Goal: Task Accomplishment & Management: Use online tool/utility

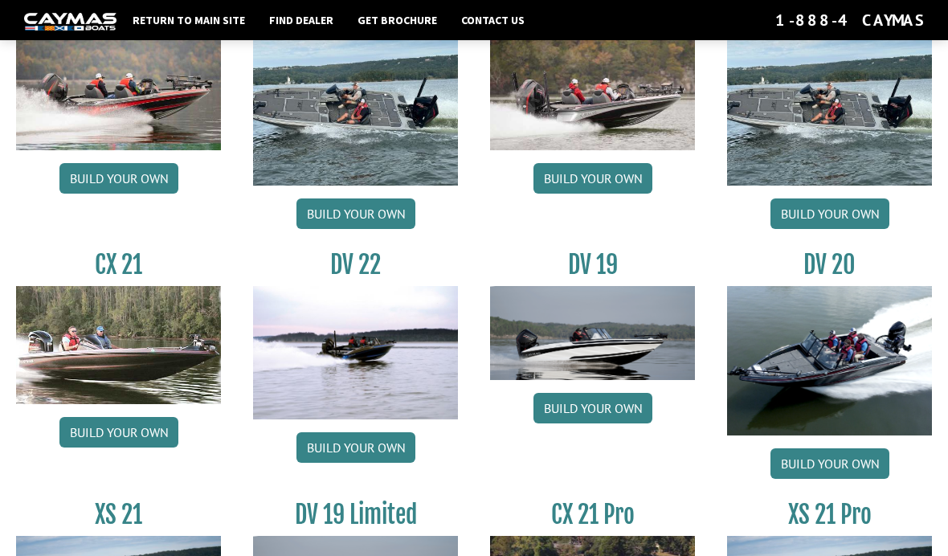
scroll to position [1605, 0]
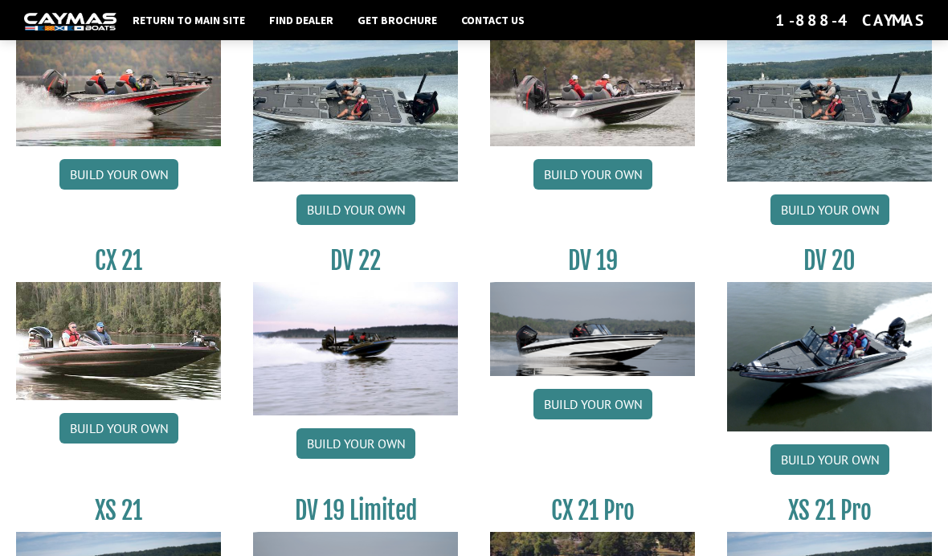
click at [853, 369] on img at bounding box center [829, 356] width 205 height 149
click at [839, 472] on link "Build your own" at bounding box center [830, 459] width 119 height 31
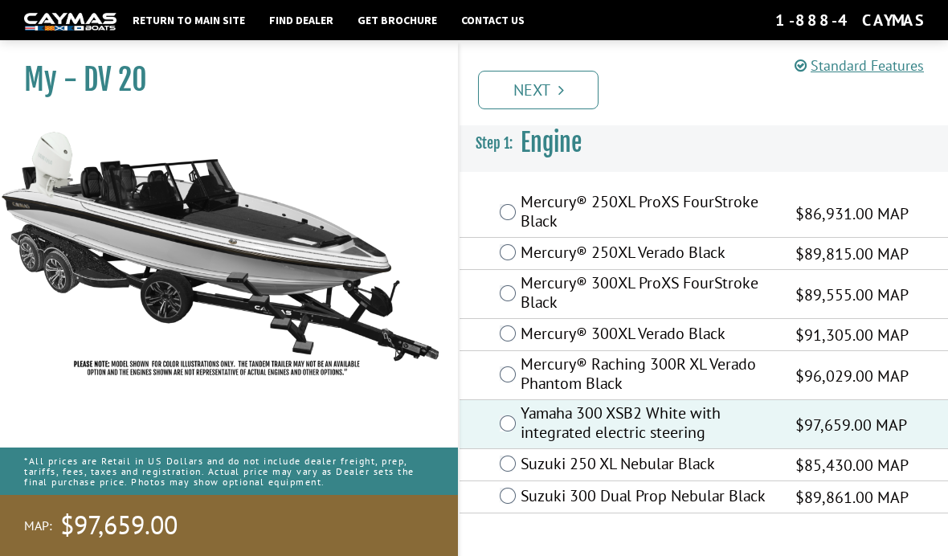
scroll to position [57, 0]
click at [550, 90] on link "Next" at bounding box center [538, 90] width 121 height 39
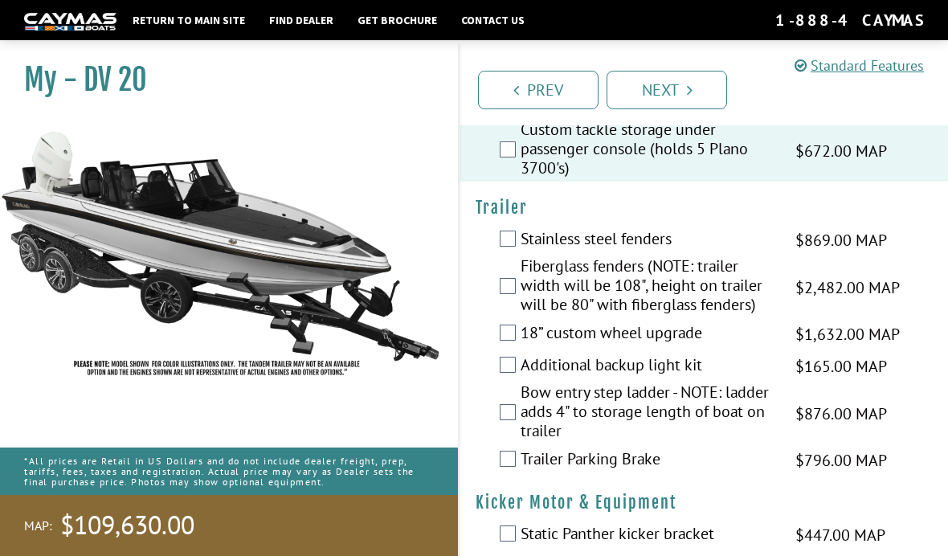
scroll to position [4503, 0]
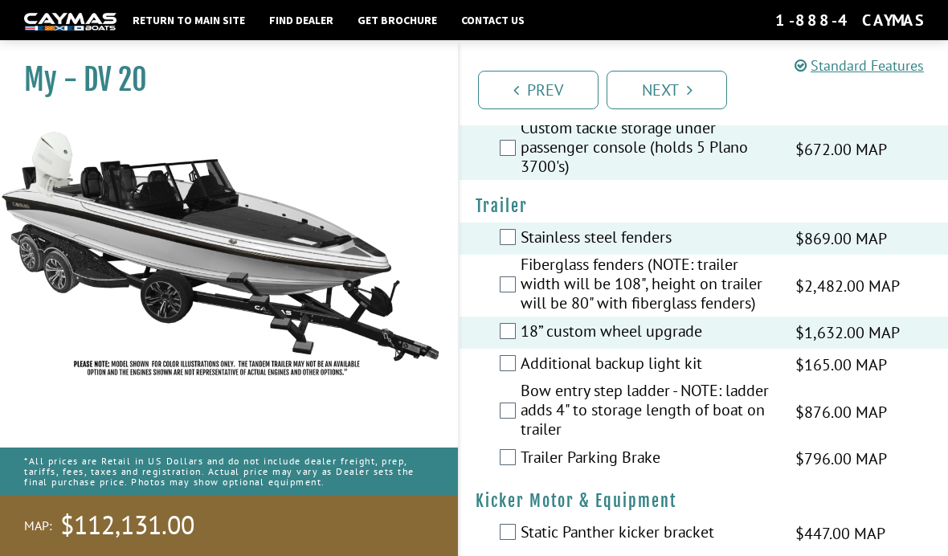
click at [497, 391] on div "Bow entry step ladder - NOTE: ladder adds 4" to storage length of boat on trail…" at bounding box center [704, 412] width 489 height 62
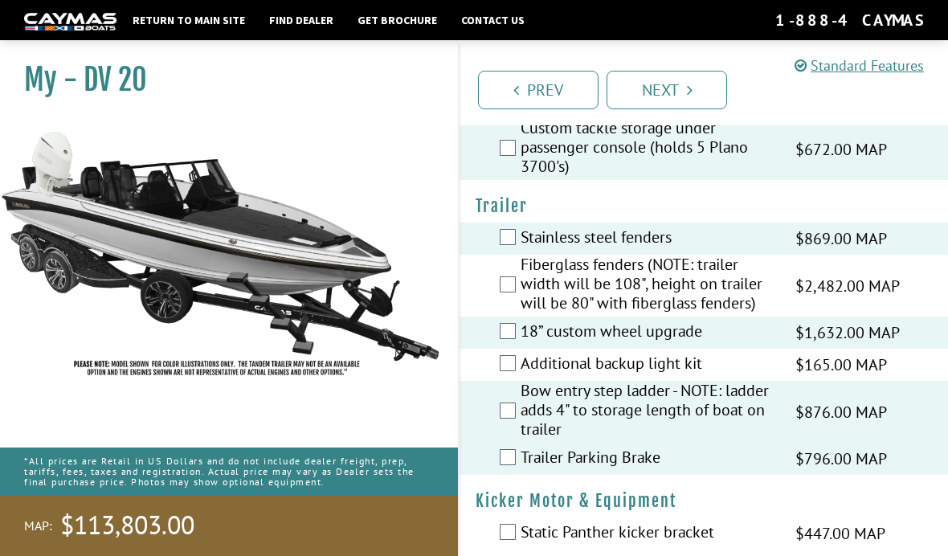
click at [505, 355] on div "Additional backup light kit $165.00 MAP $195.00 MSRP" at bounding box center [704, 365] width 489 height 32
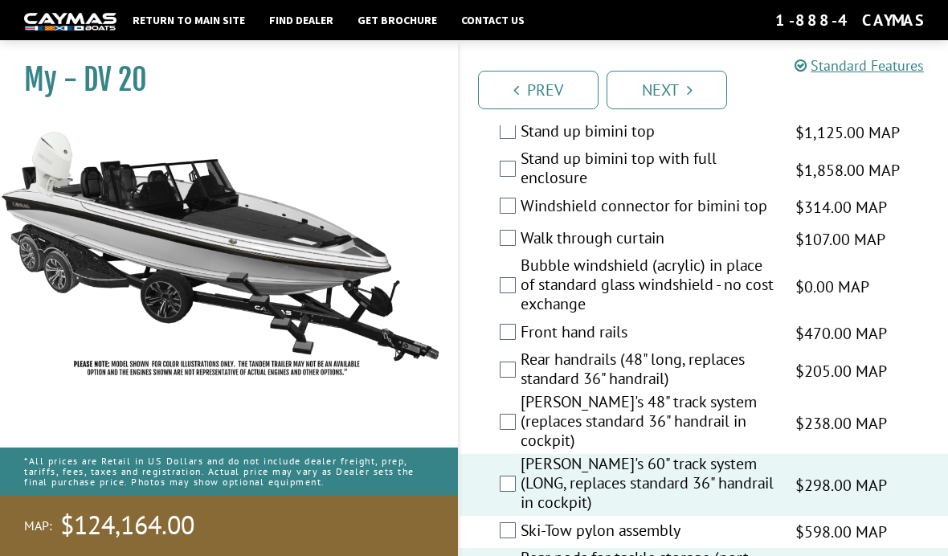
scroll to position [3190, 0]
click at [673, 96] on link "Next" at bounding box center [667, 90] width 121 height 39
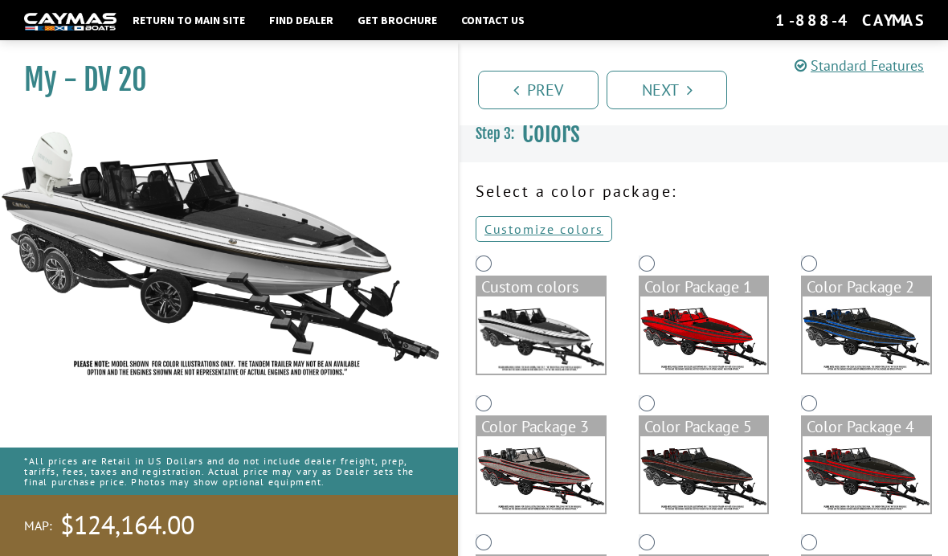
scroll to position [0, 0]
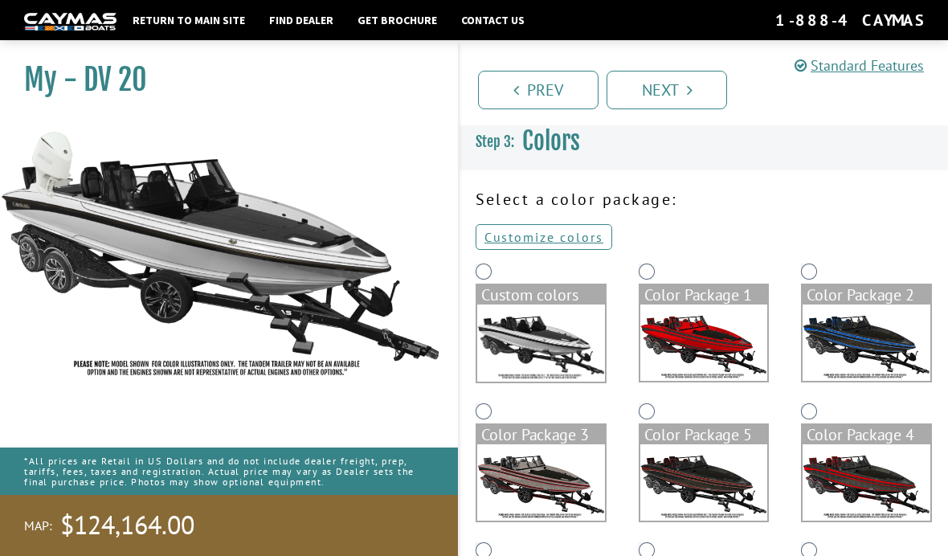
click at [571, 246] on link "Customize colors" at bounding box center [544, 237] width 137 height 26
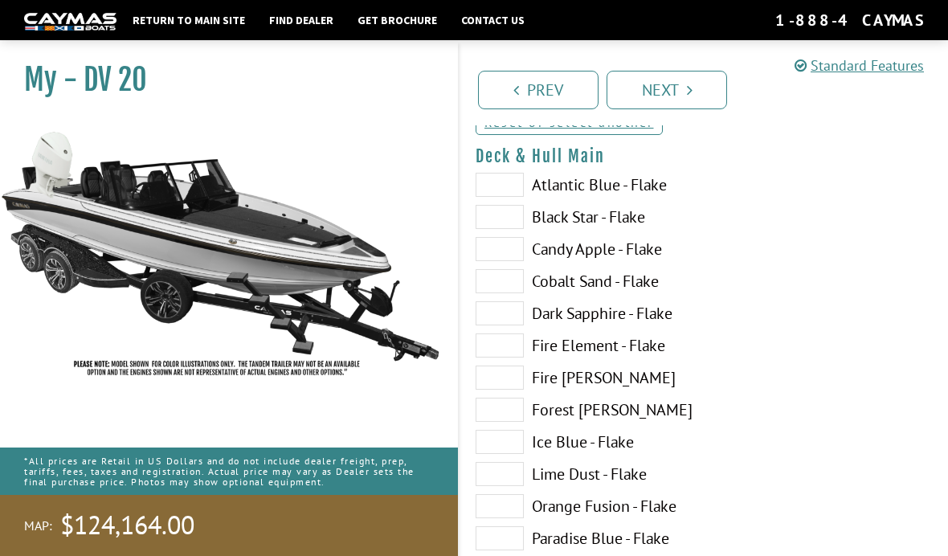
scroll to position [117, 0]
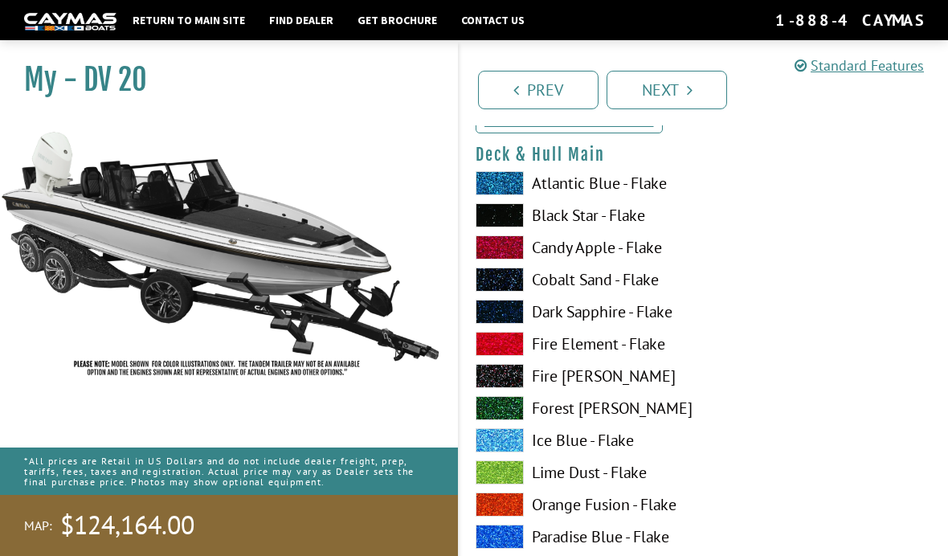
click at [501, 542] on span at bounding box center [500, 537] width 48 height 24
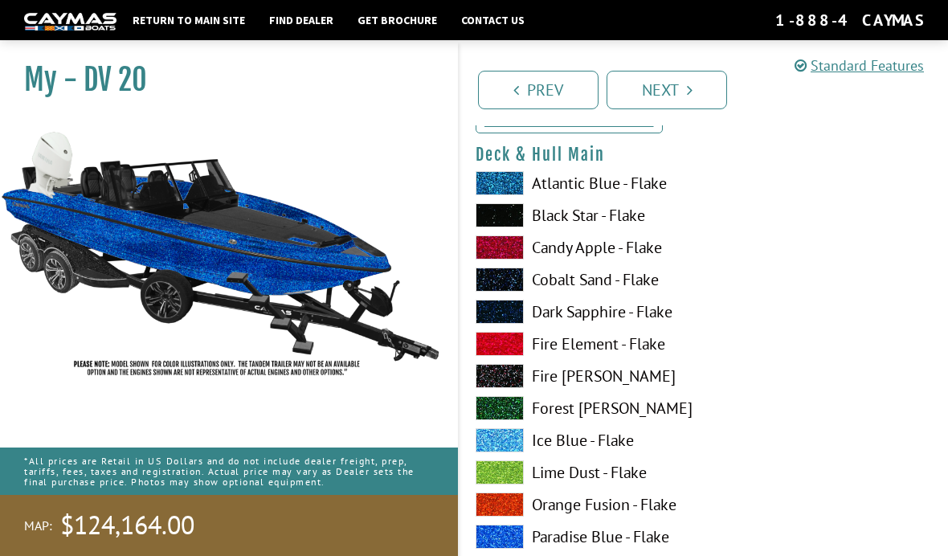
click at [513, 180] on span at bounding box center [500, 183] width 48 height 24
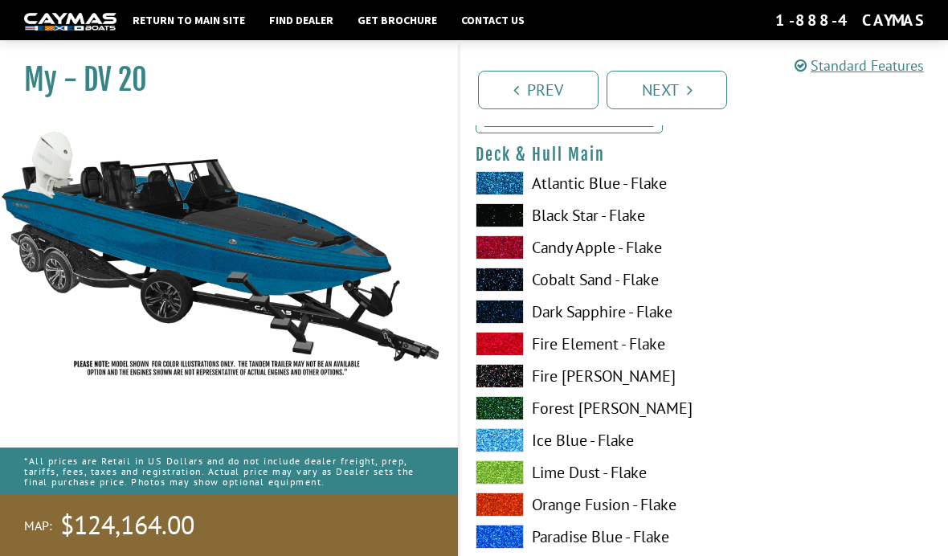
click at [505, 541] on span at bounding box center [500, 537] width 48 height 24
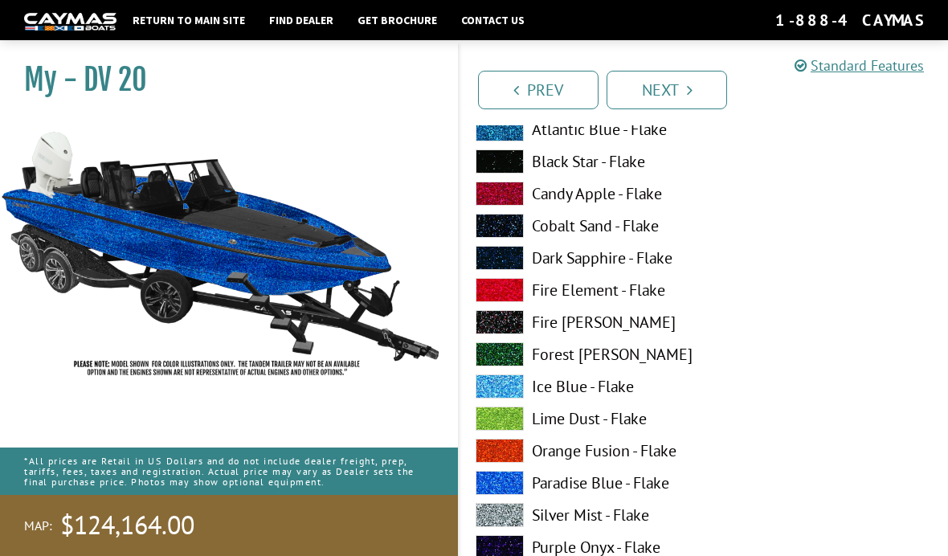
scroll to position [1154, 0]
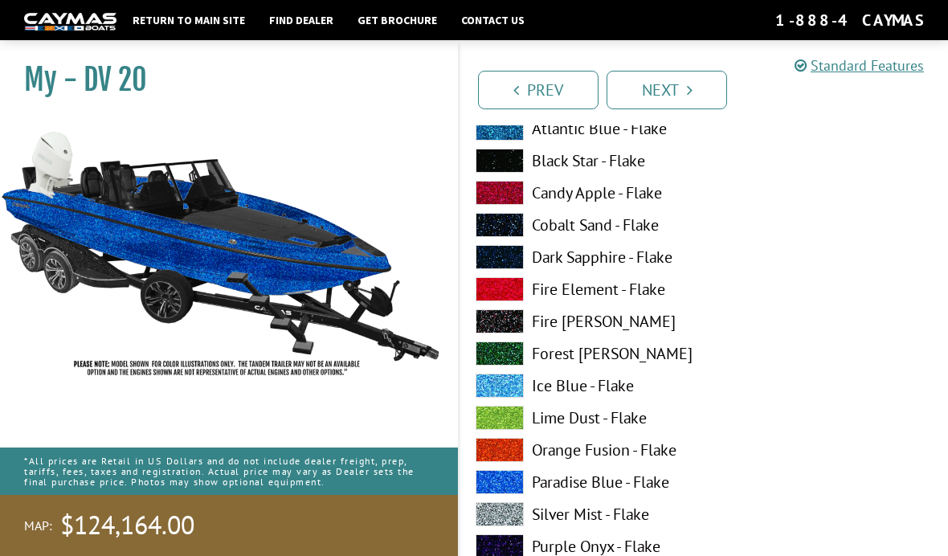
click at [505, 524] on span at bounding box center [500, 514] width 48 height 24
click at [515, 420] on span at bounding box center [500, 418] width 48 height 24
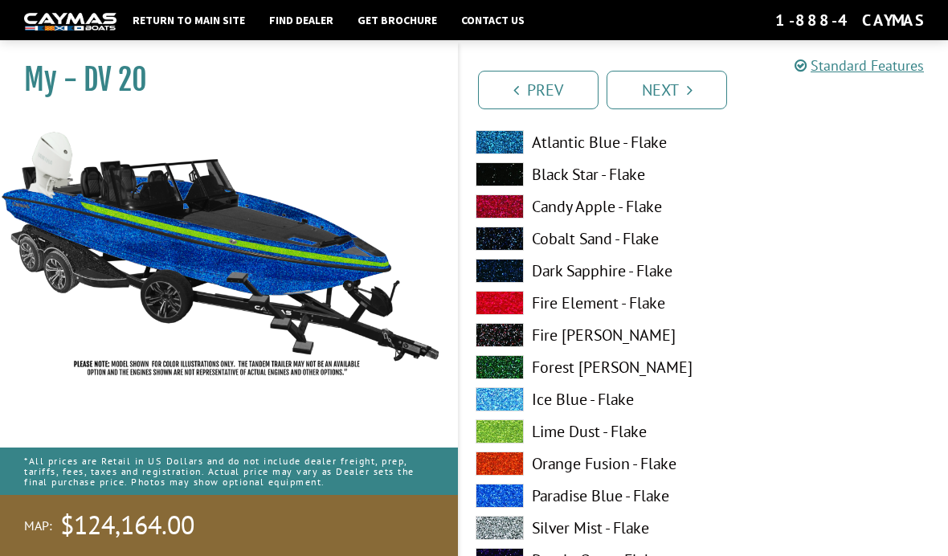
scroll to position [2124, 0]
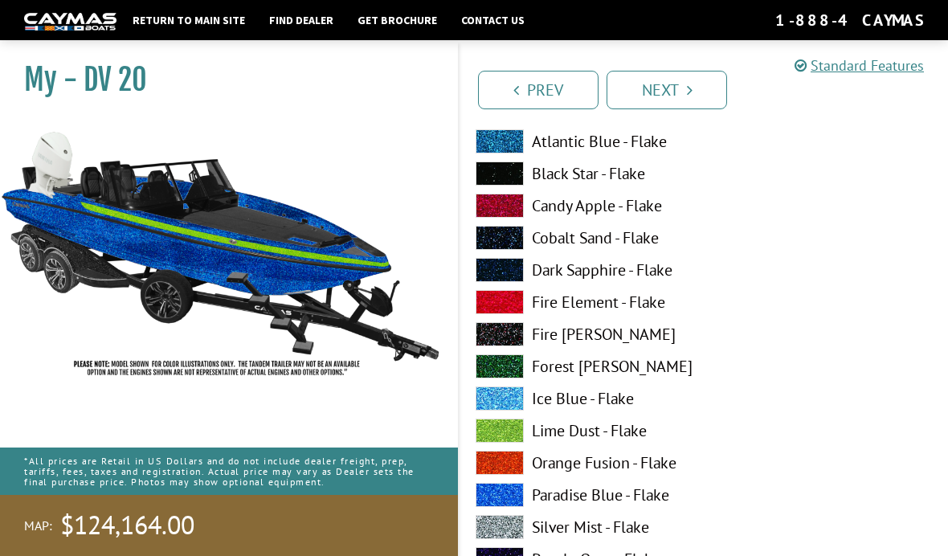
click at [513, 530] on span at bounding box center [500, 527] width 48 height 24
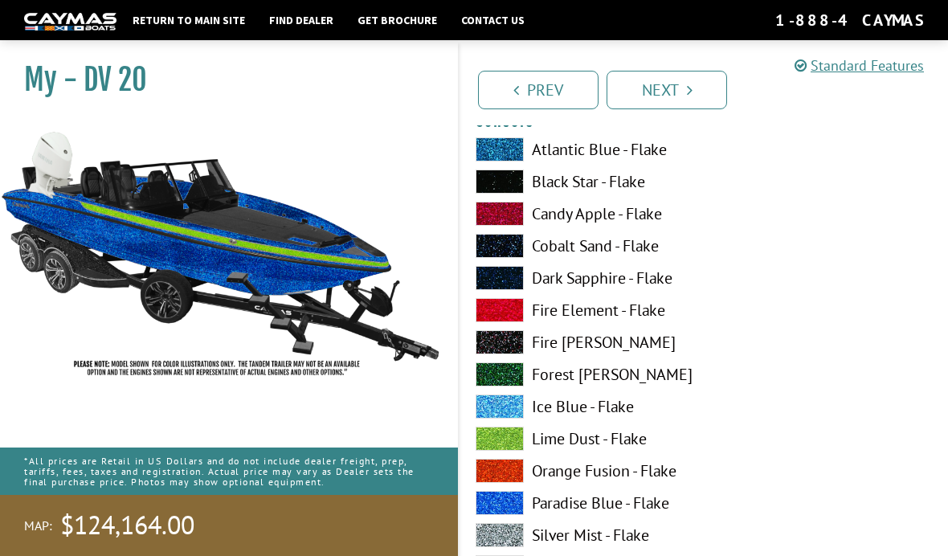
scroll to position [2778, 0]
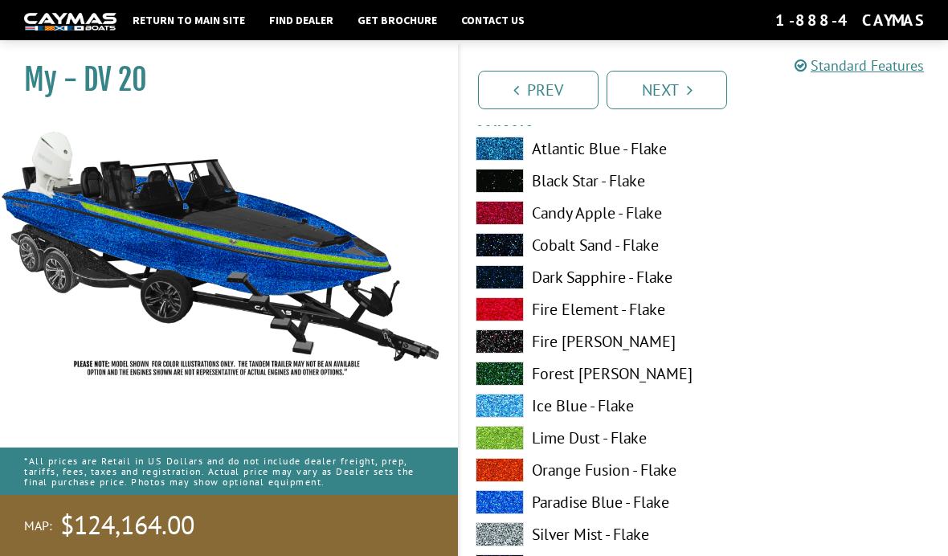
click at [511, 538] on span at bounding box center [500, 534] width 48 height 24
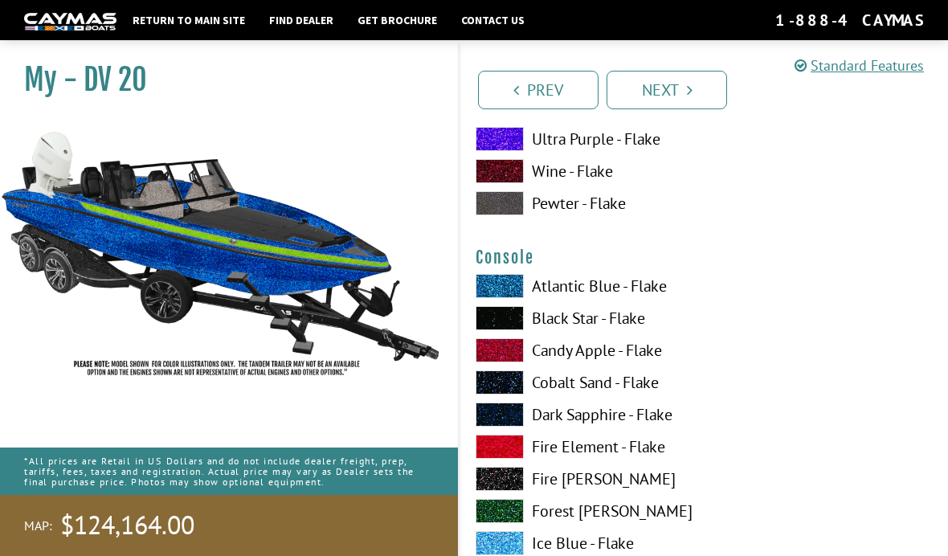
scroll to position [2642, 0]
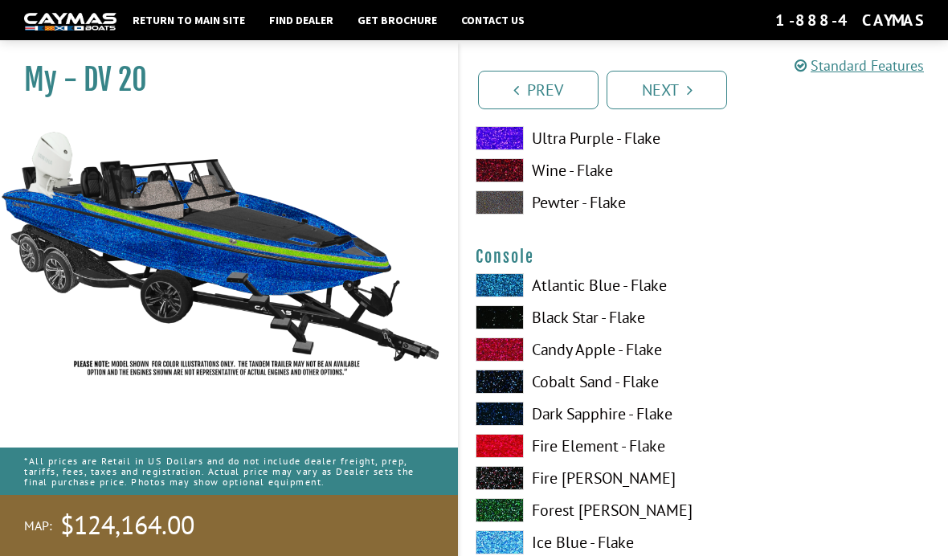
click at [504, 321] on span at bounding box center [500, 317] width 48 height 24
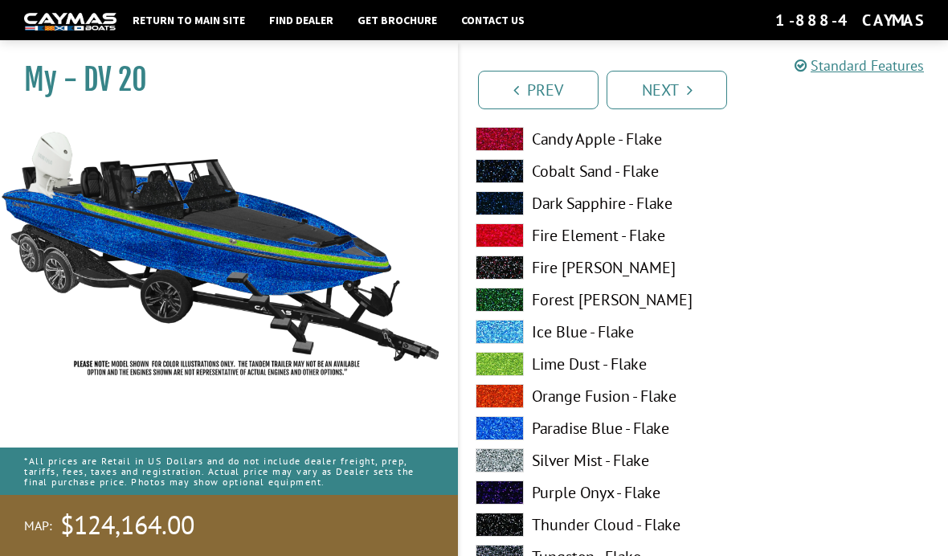
scroll to position [4209, 0]
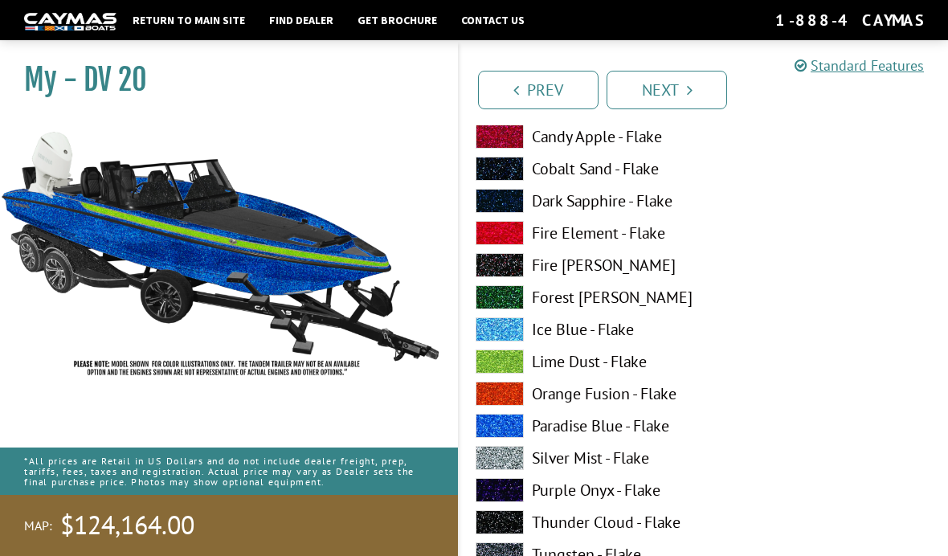
click at [506, 371] on span at bounding box center [500, 362] width 48 height 24
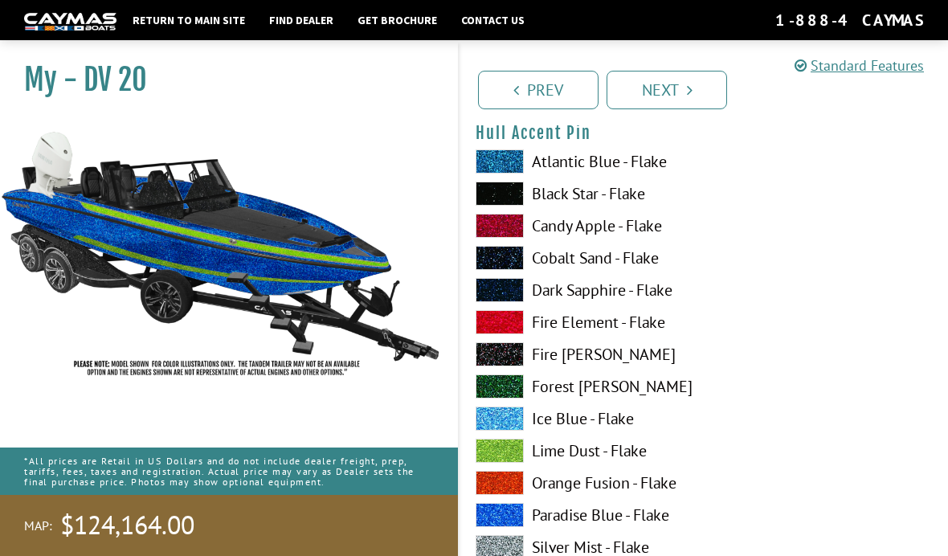
scroll to position [5110, 0]
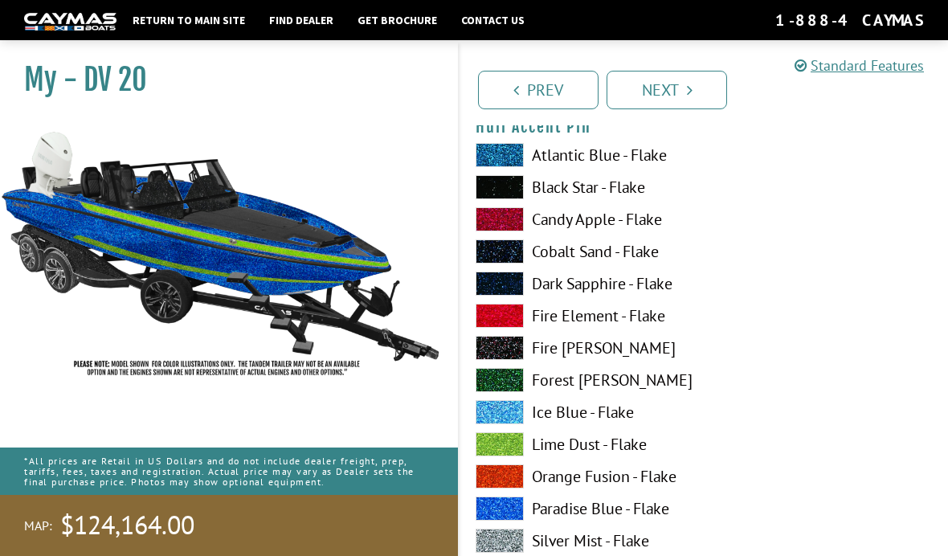
click at [503, 546] on span at bounding box center [500, 541] width 48 height 24
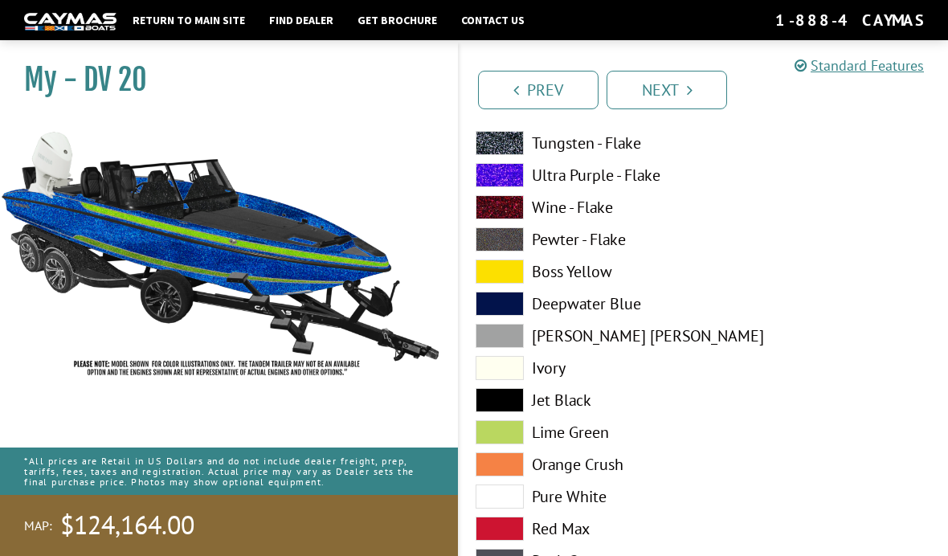
scroll to position [4627, 0]
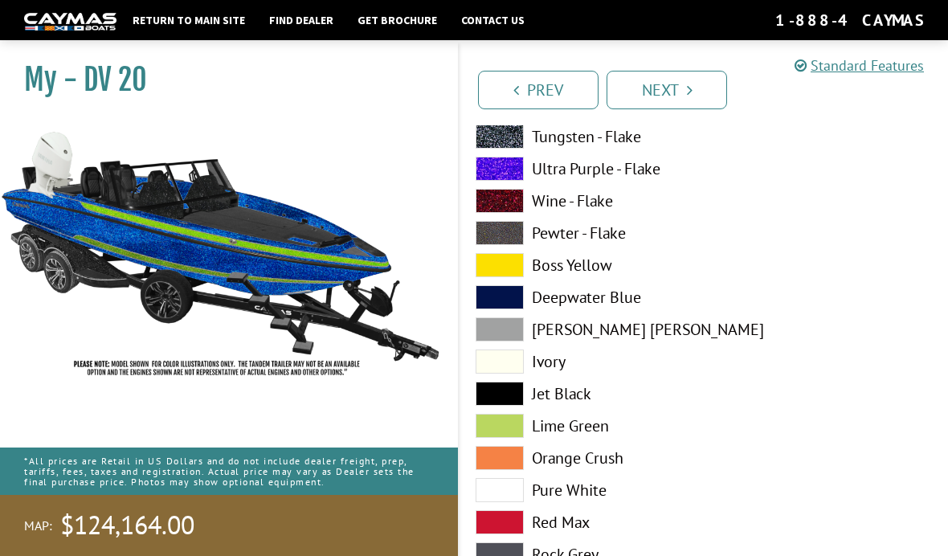
click at [503, 406] on span at bounding box center [500, 394] width 48 height 24
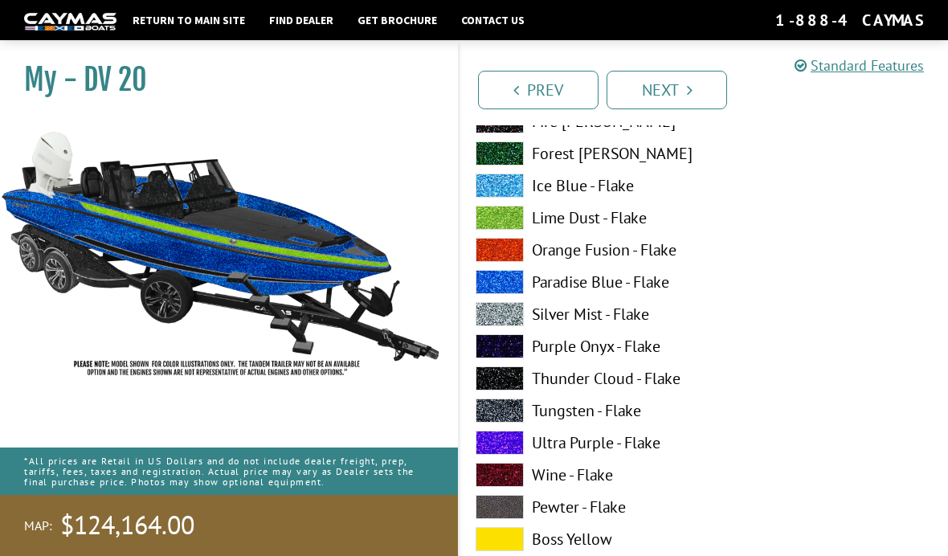
scroll to position [4334, 0]
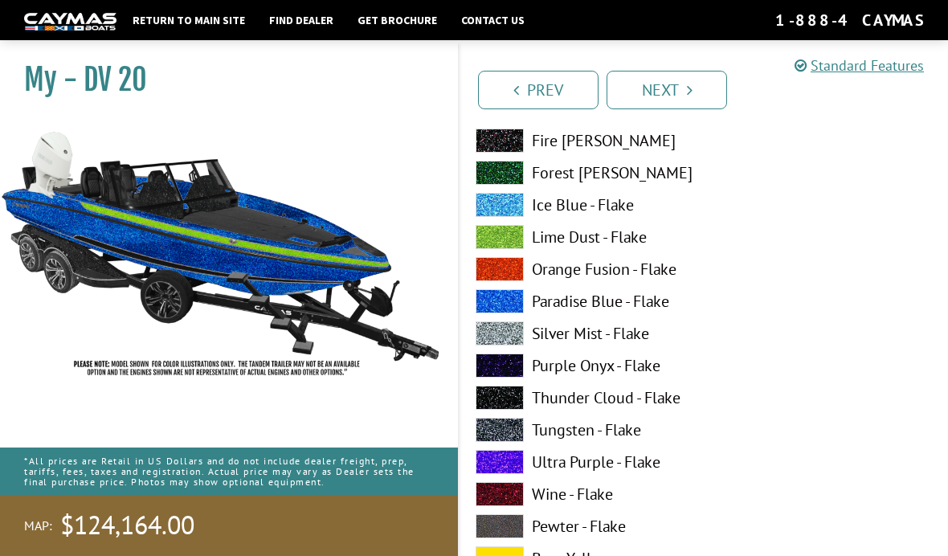
click at [507, 248] on span at bounding box center [500, 237] width 48 height 24
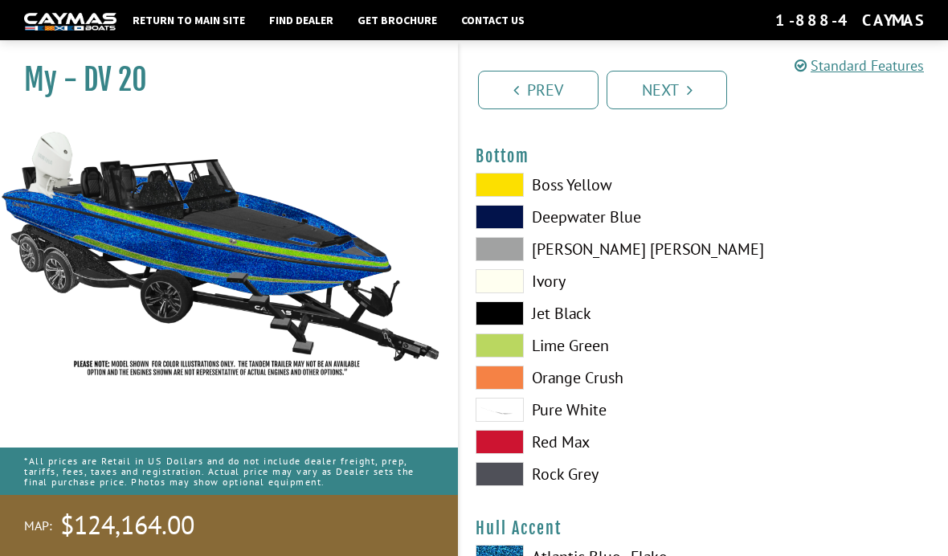
scroll to position [3722, 0]
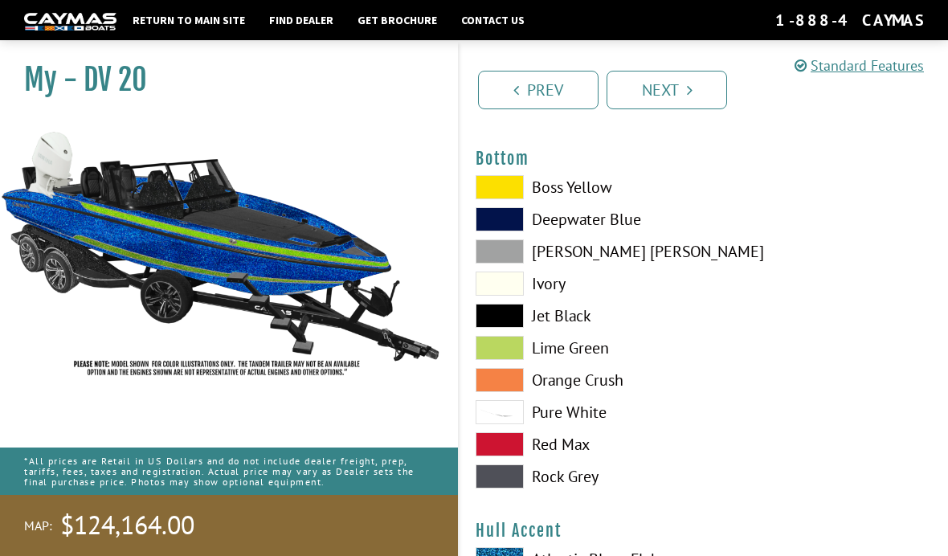
click at [509, 325] on span at bounding box center [500, 316] width 48 height 24
click at [514, 418] on span at bounding box center [500, 412] width 48 height 24
click at [515, 423] on span at bounding box center [500, 412] width 48 height 24
click at [503, 327] on span at bounding box center [500, 316] width 48 height 24
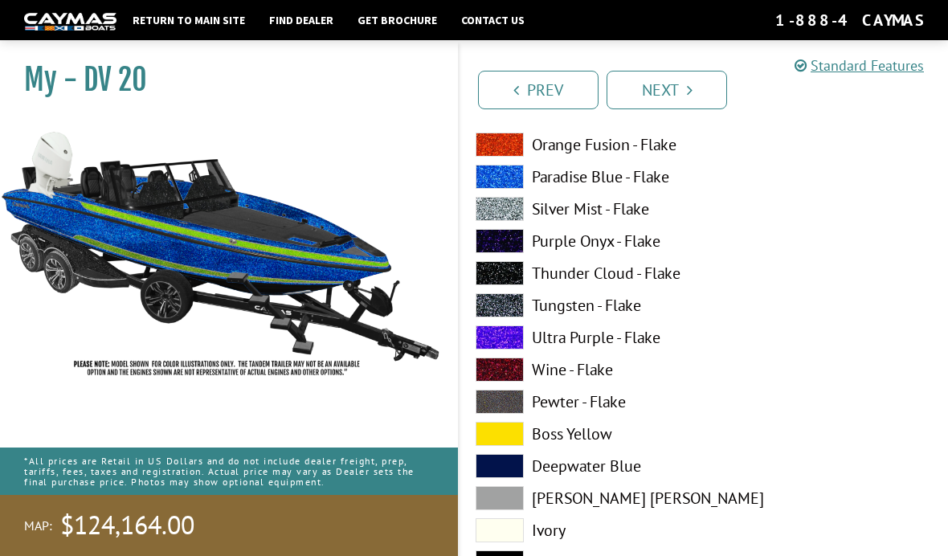
scroll to position [3102, 0]
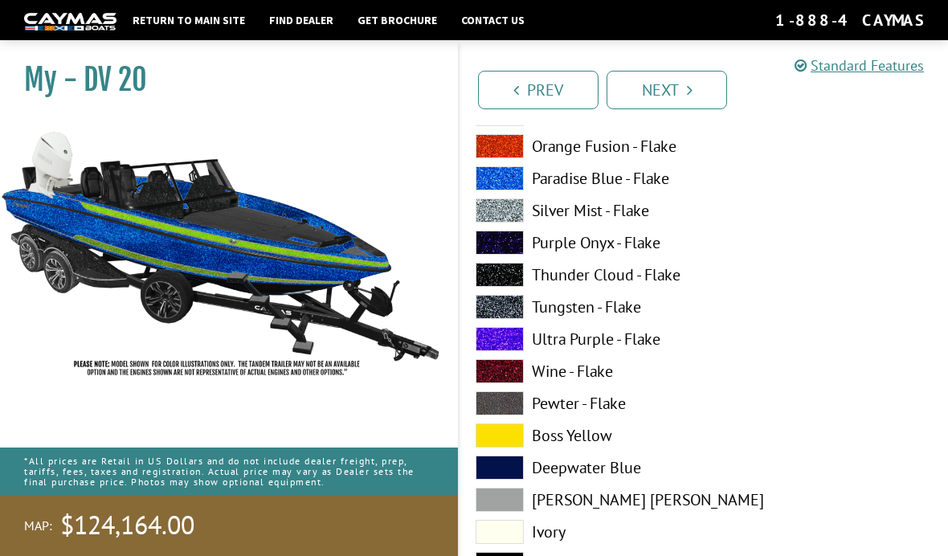
click at [685, 84] on link "Next" at bounding box center [667, 90] width 121 height 39
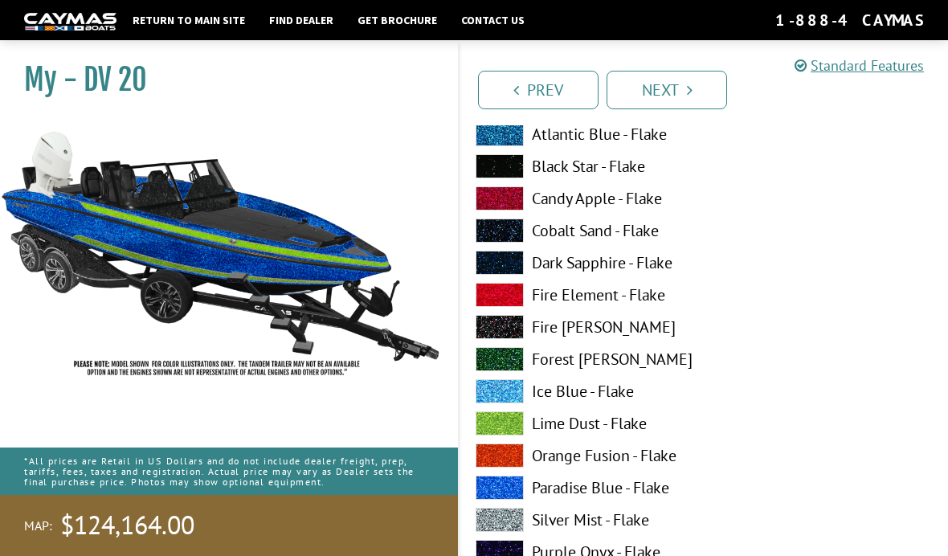
scroll to position [5820, 0]
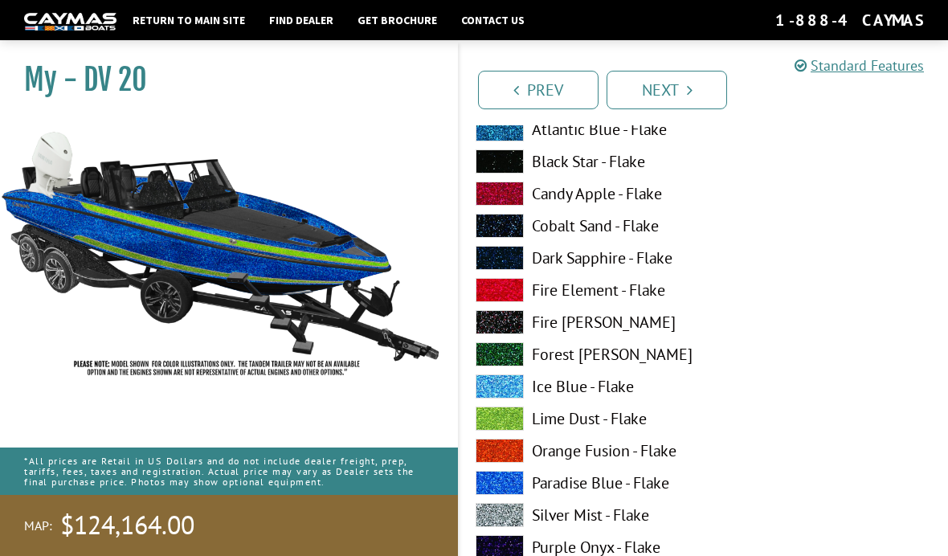
click at [510, 431] on span at bounding box center [500, 419] width 48 height 24
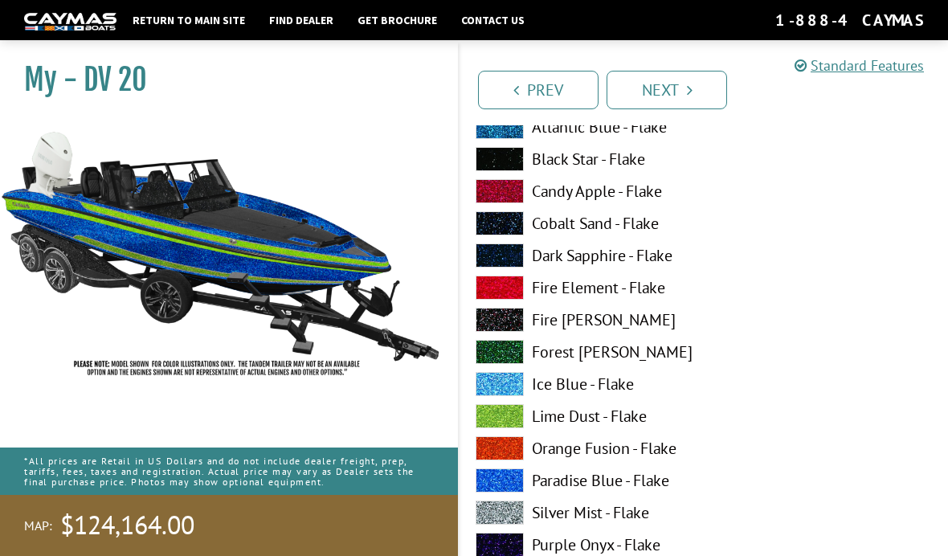
scroll to position [175, 0]
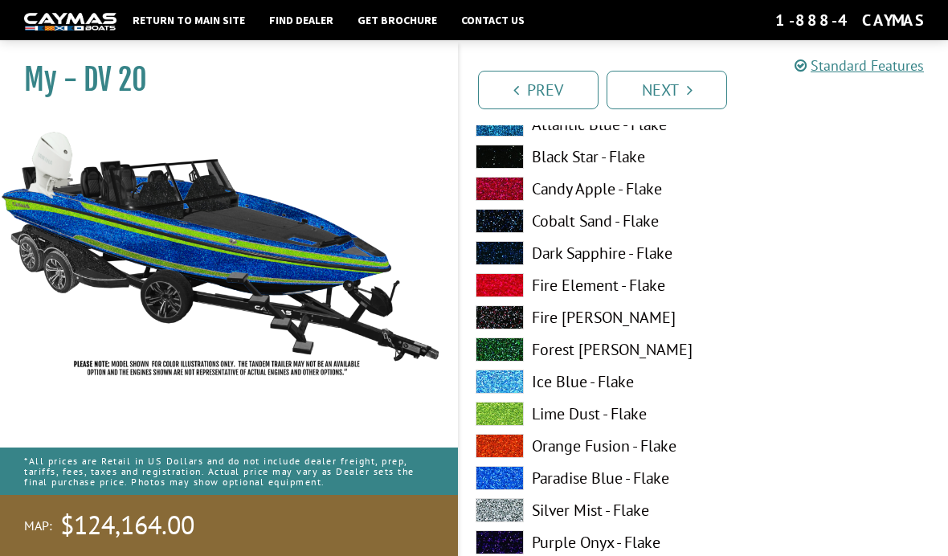
click at [514, 388] on span at bounding box center [500, 382] width 48 height 24
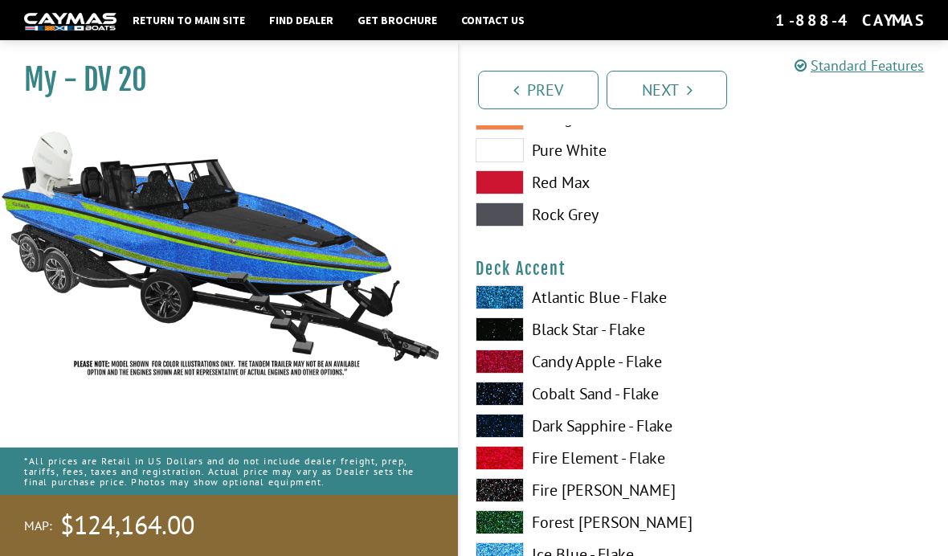
scroll to position [990, 0]
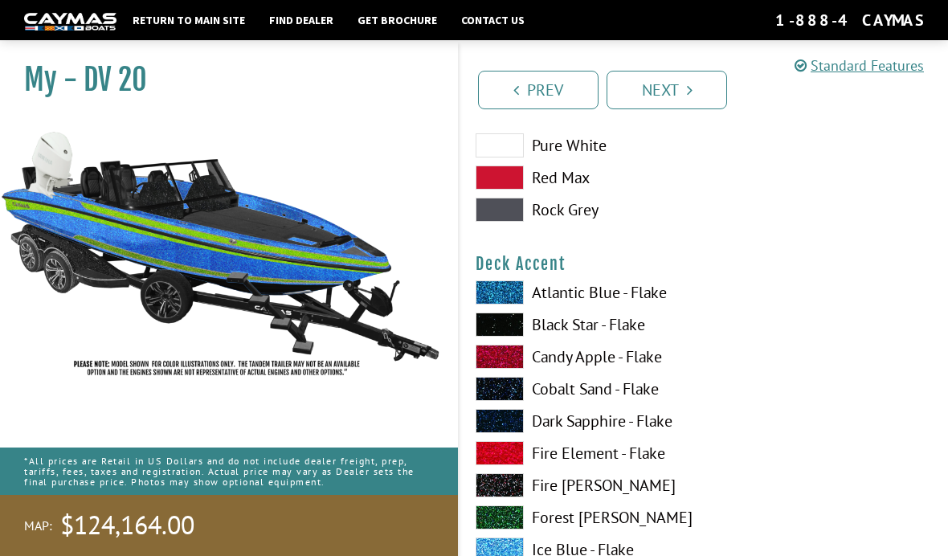
click at [696, 80] on link "Next" at bounding box center [667, 90] width 121 height 39
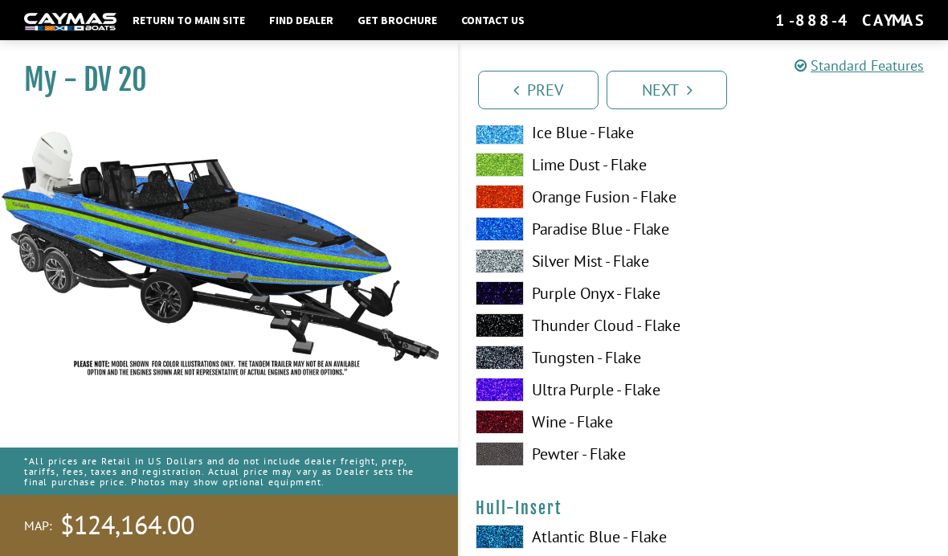
scroll to position [6745, 0]
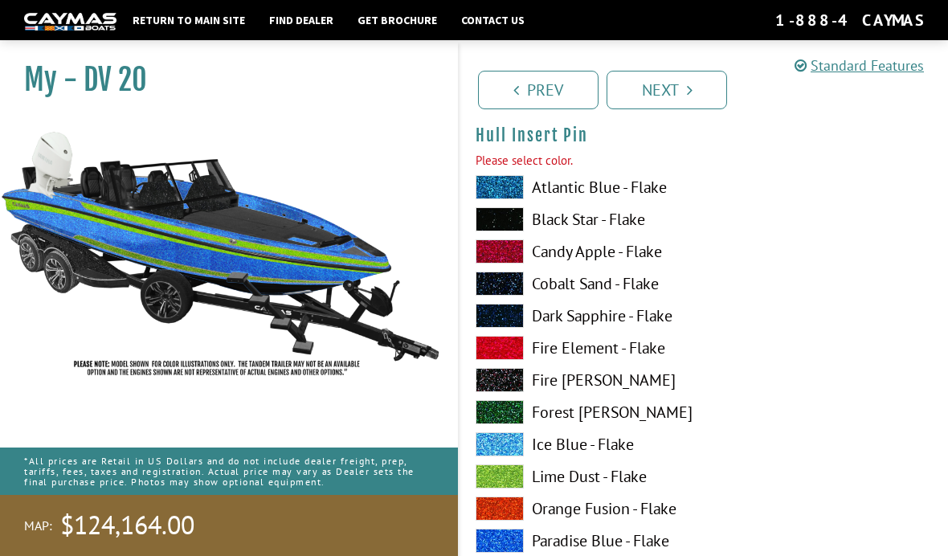
click at [681, 95] on link "Next" at bounding box center [667, 90] width 121 height 39
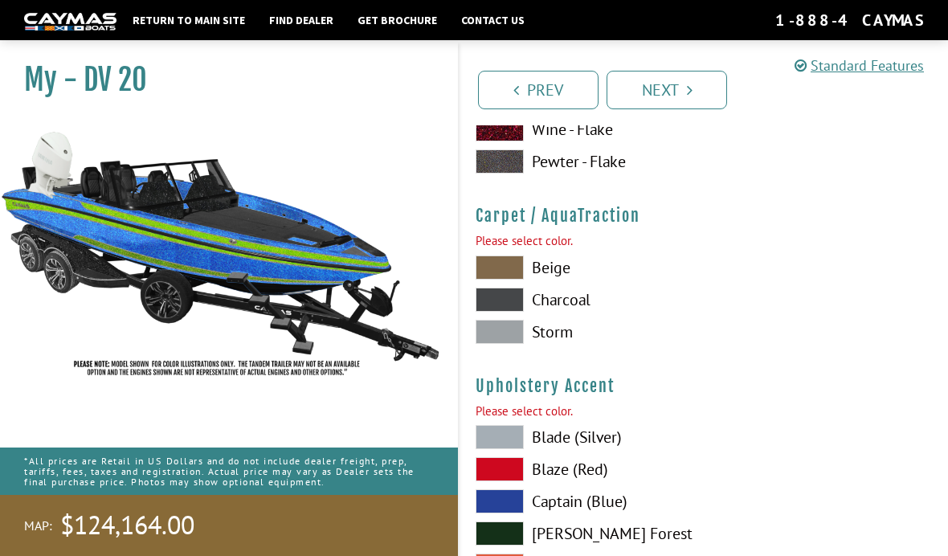
scroll to position [7407, 0]
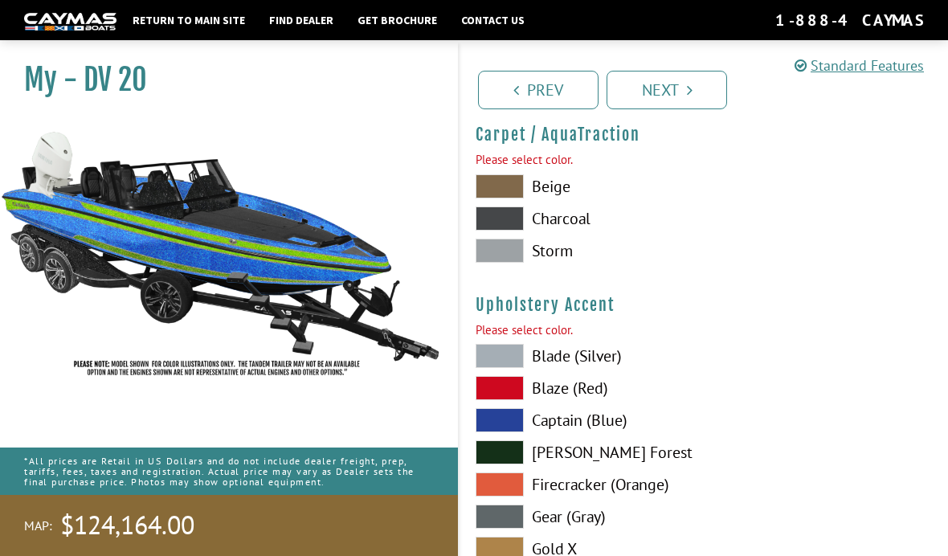
click at [511, 225] on span at bounding box center [500, 219] width 48 height 24
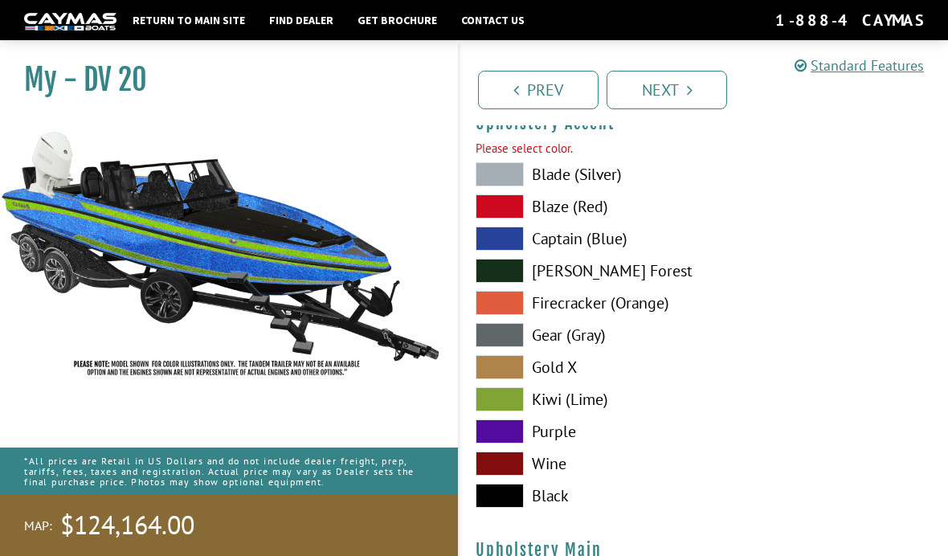
scroll to position [7588, 0]
click at [507, 187] on span at bounding box center [500, 175] width 48 height 24
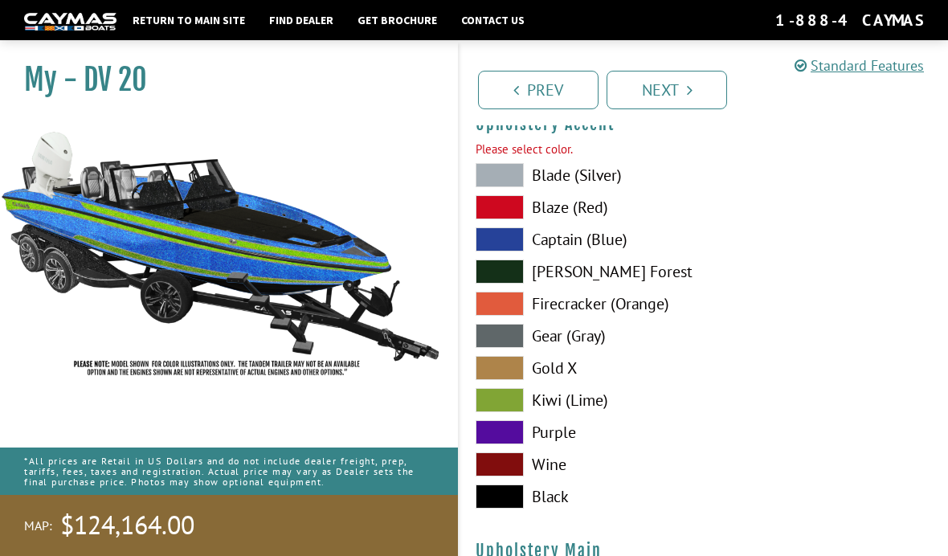
click at [510, 410] on span at bounding box center [500, 400] width 48 height 24
click at [494, 178] on span at bounding box center [500, 175] width 48 height 24
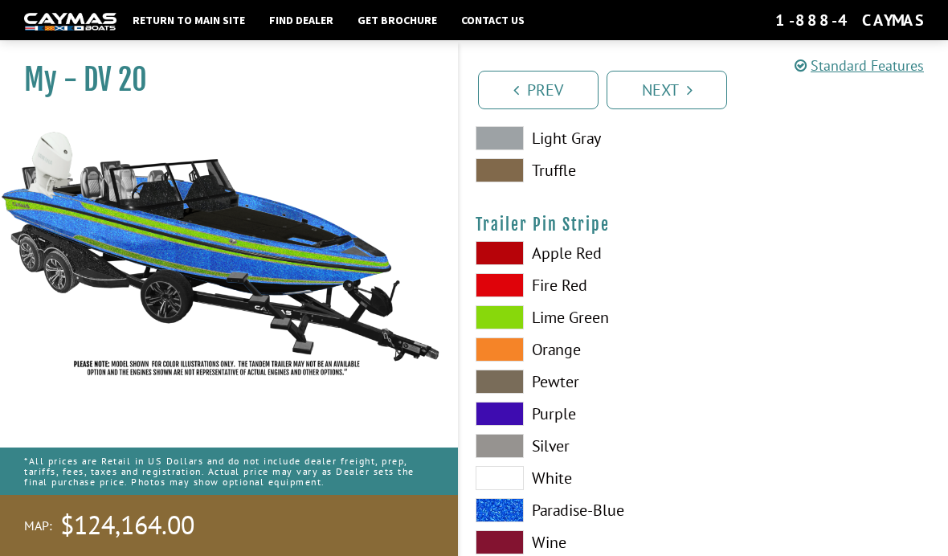
scroll to position [8084, 0]
click at [507, 329] on span at bounding box center [500, 318] width 48 height 24
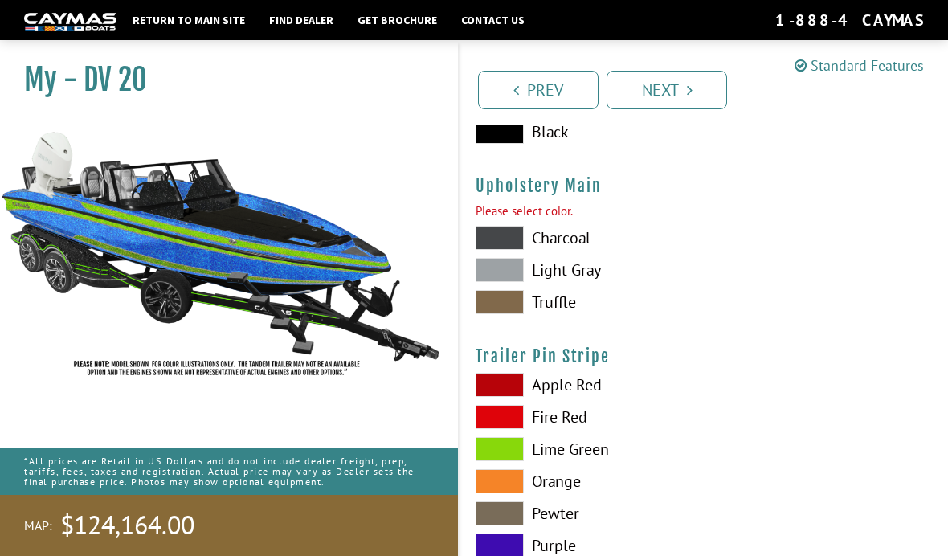
scroll to position [7950, 0]
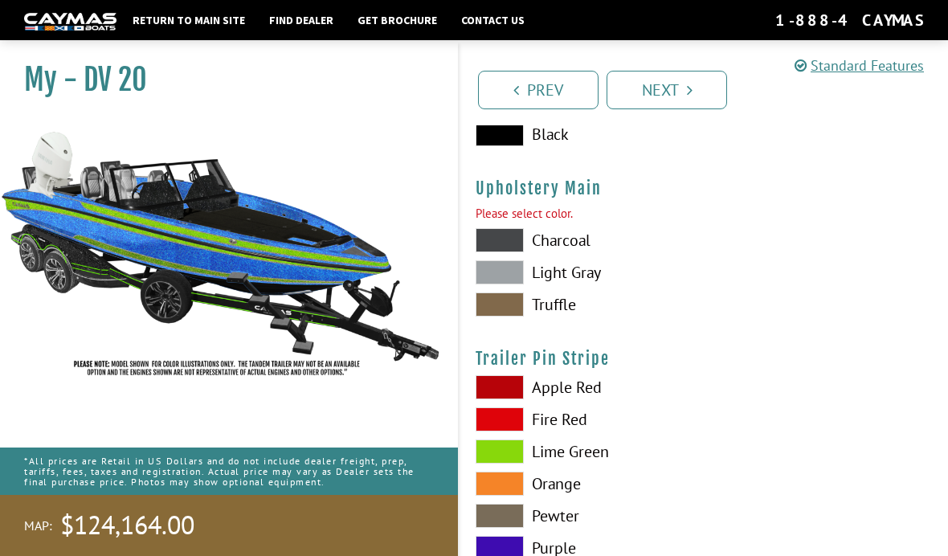
click at [677, 91] on link "Next" at bounding box center [667, 90] width 121 height 39
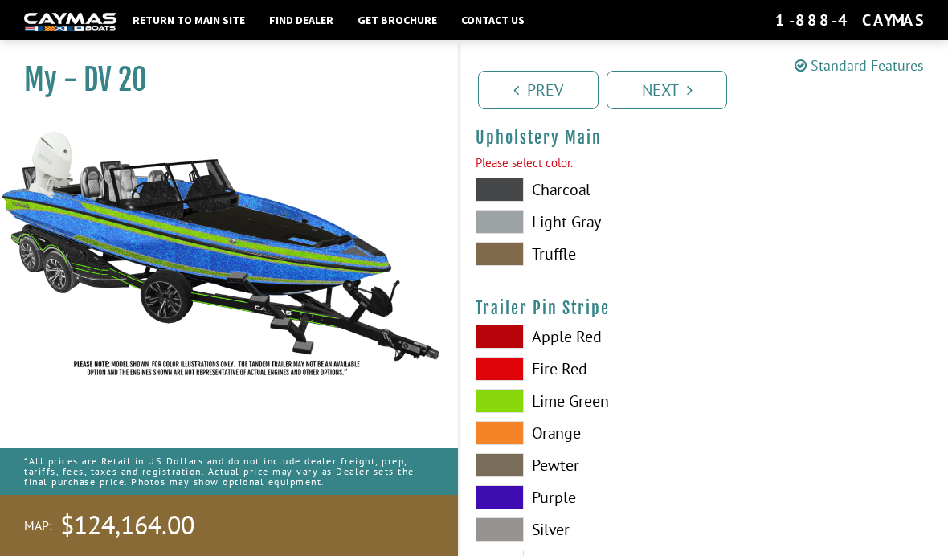
scroll to position [7960, 0]
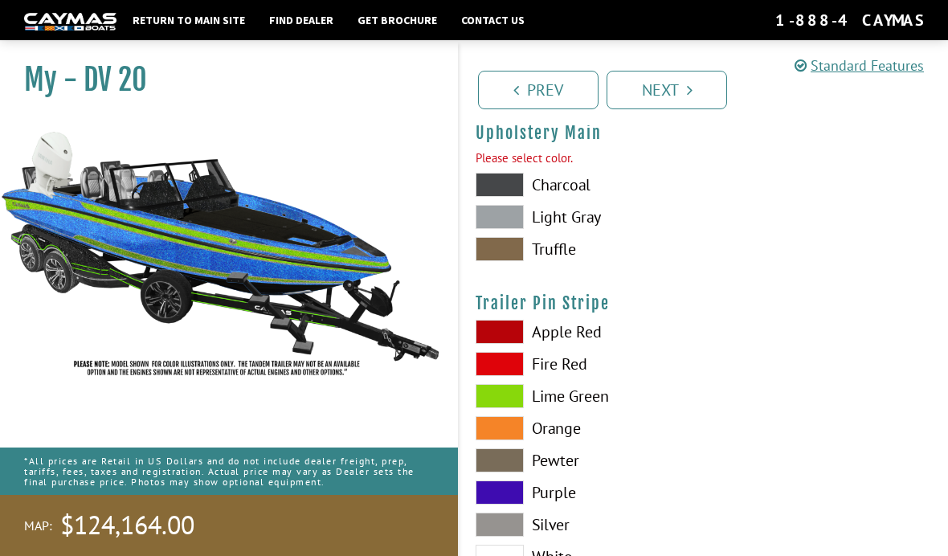
click at [517, 192] on span at bounding box center [500, 185] width 48 height 24
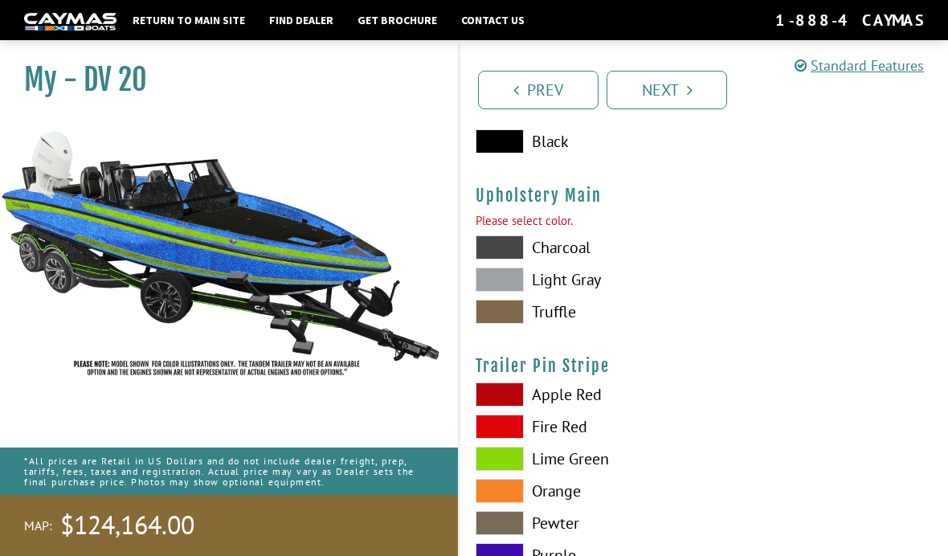
scroll to position [7898, 0]
click at [507, 323] on span at bounding box center [500, 311] width 48 height 24
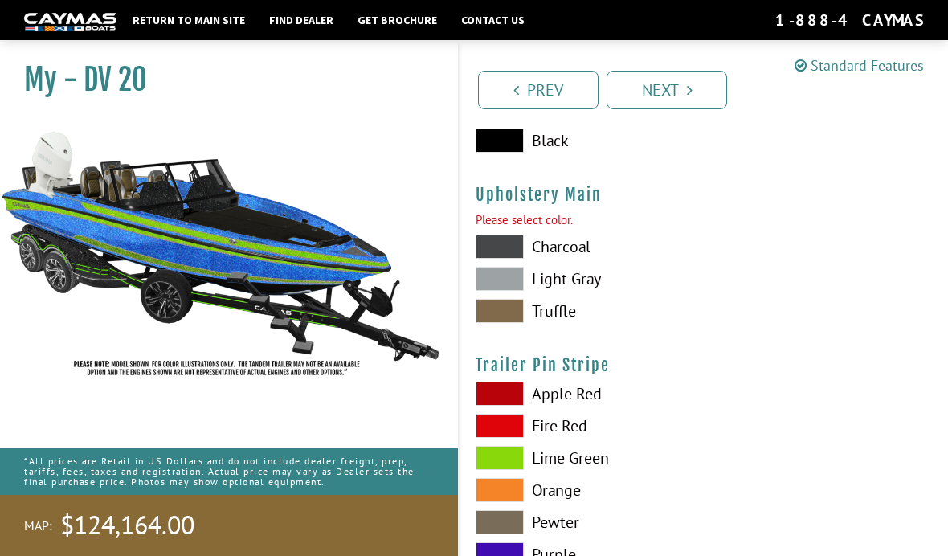
click at [509, 291] on span at bounding box center [500, 279] width 48 height 24
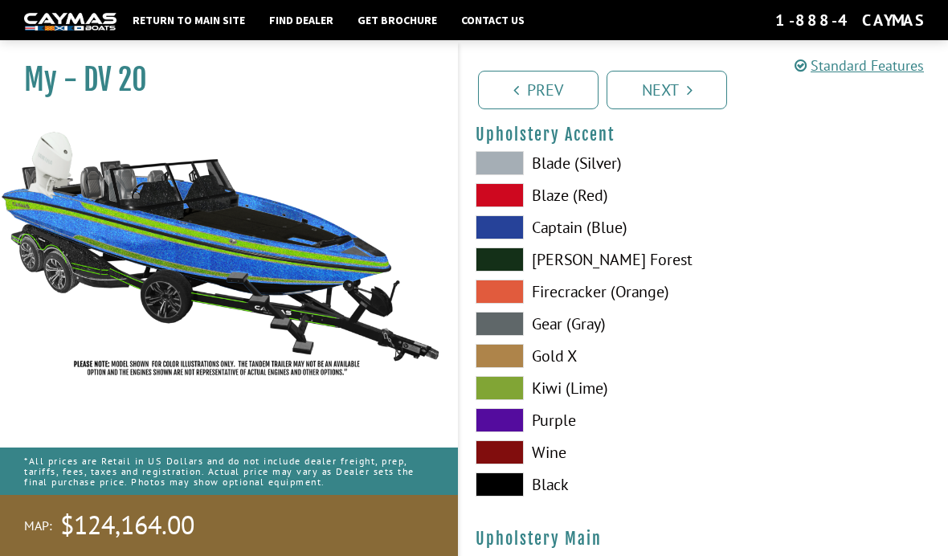
scroll to position [7553, 0]
click at [505, 400] on span at bounding box center [500, 389] width 48 height 24
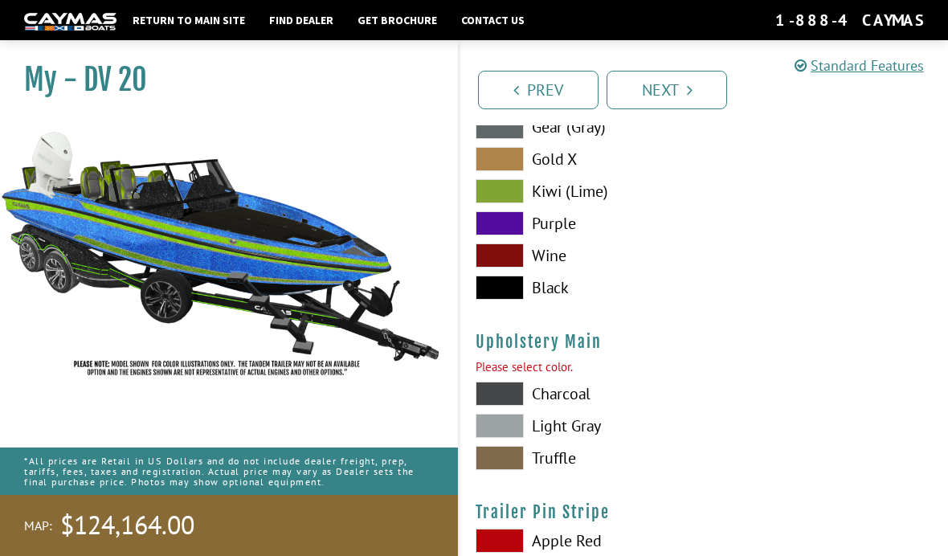
scroll to position [7750, 0]
click at [510, 407] on span at bounding box center [500, 395] width 48 height 24
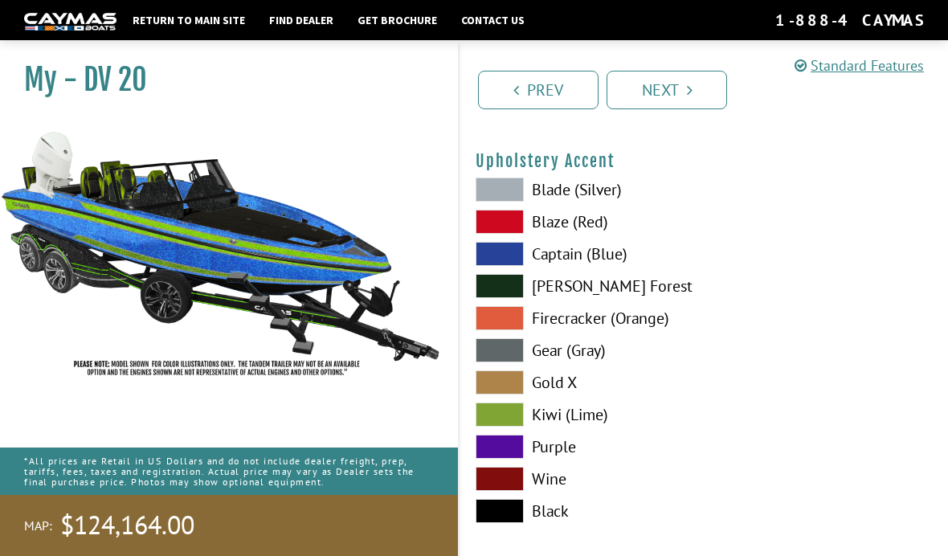
scroll to position [7527, 0]
click at [514, 197] on span at bounding box center [500, 190] width 48 height 24
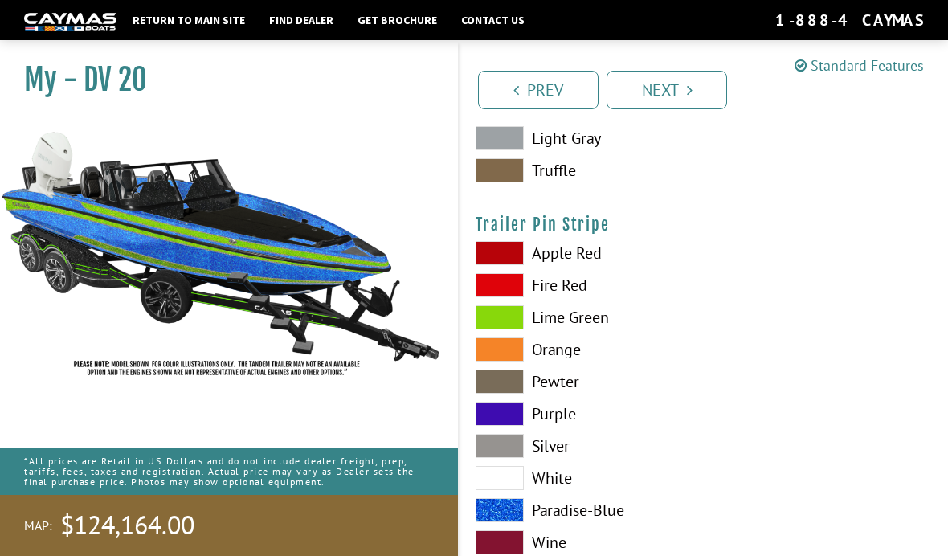
click at [683, 85] on link "Next" at bounding box center [667, 90] width 121 height 39
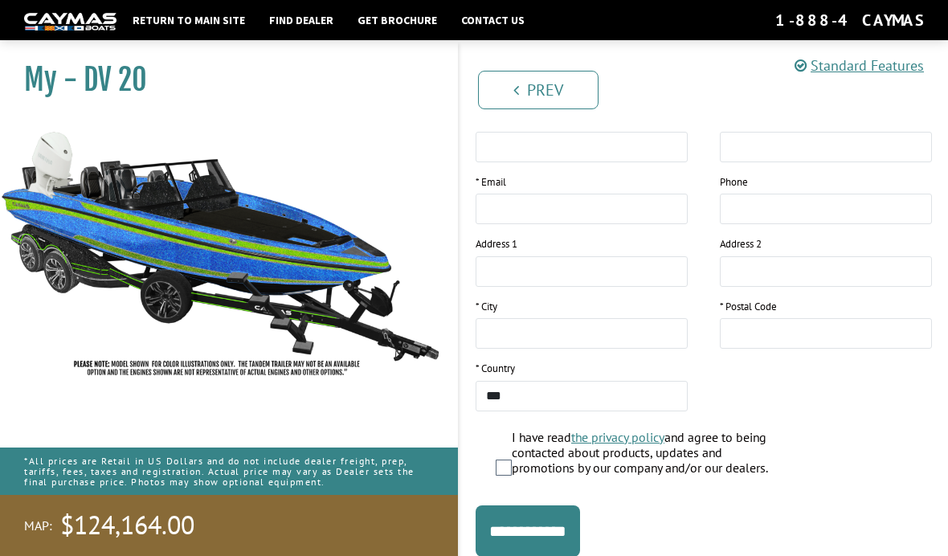
scroll to position [276, 0]
